Goal: Transaction & Acquisition: Purchase product/service

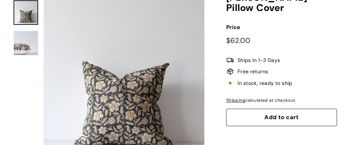
scroll to position [115, 0]
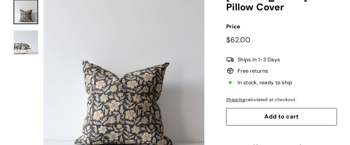
click at [130, 114] on button "Zoom" at bounding box center [124, 79] width 161 height 161
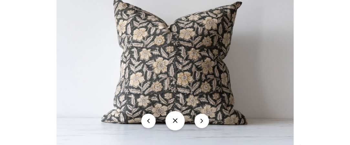
click at [205, 122] on button "icon-chevron" at bounding box center [202, 121] width 15 height 15
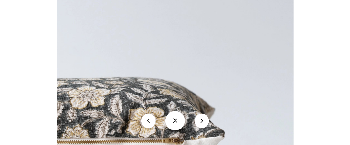
click at [202, 118] on button "icon-chevron" at bounding box center [202, 121] width 15 height 15
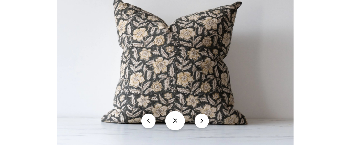
click at [204, 118] on button "icon-chevron" at bounding box center [202, 121] width 15 height 15
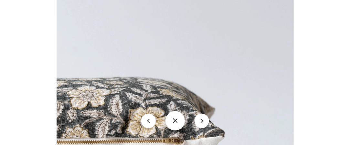
click at [203, 117] on button "icon-chevron" at bounding box center [202, 121] width 15 height 15
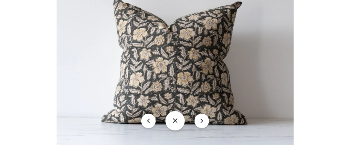
click at [175, 120] on button at bounding box center [175, 120] width 19 height 19
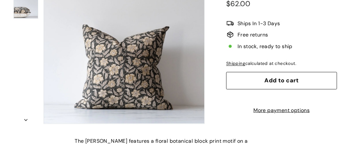
scroll to position [147, 0]
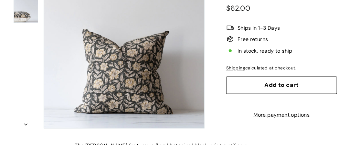
click at [316, 81] on button "Add to cart" at bounding box center [282, 85] width 111 height 17
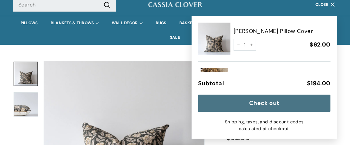
scroll to position [0, 0]
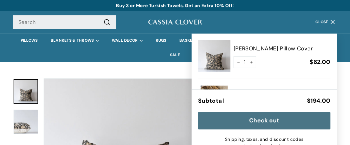
click at [207, 60] on img at bounding box center [214, 56] width 32 height 32
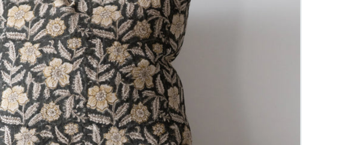
scroll to position [111, 0]
